Goal: Information Seeking & Learning: Learn about a topic

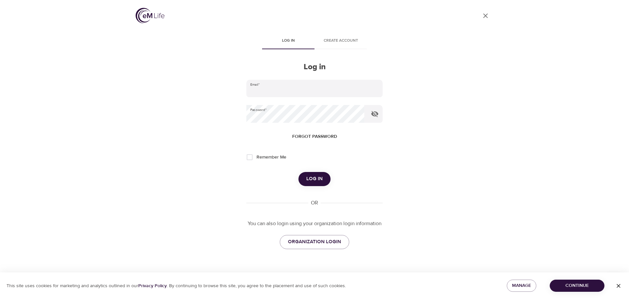
type input "[PERSON_NAME][EMAIL_ADDRESS][PERSON_NAME][DOMAIN_NAME]"
click at [315, 178] on span "Log in" at bounding box center [315, 178] width 16 height 9
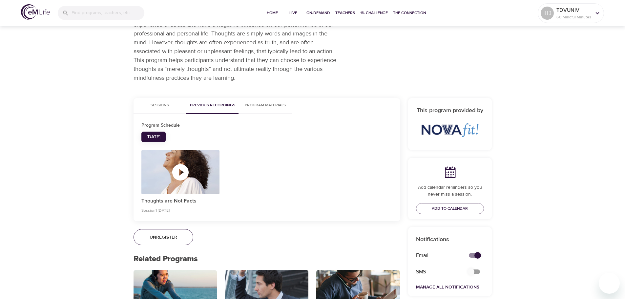
scroll to position [66, 0]
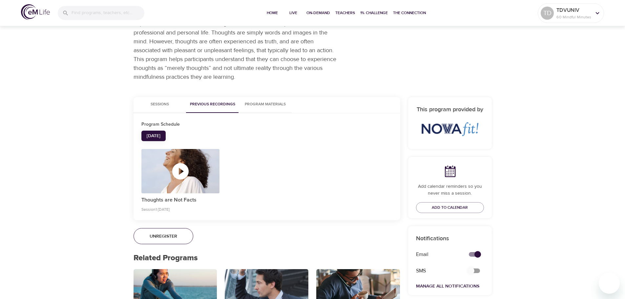
drag, startPoint x: 246, startPoint y: 50, endPoint x: 166, endPoint y: 65, distance: 81.0
click at [166, 65] on p "The way that we think, and our habitual thought patterns can increase our exper…" at bounding box center [236, 45] width 206 height 71
